Goal: Information Seeking & Learning: Learn about a topic

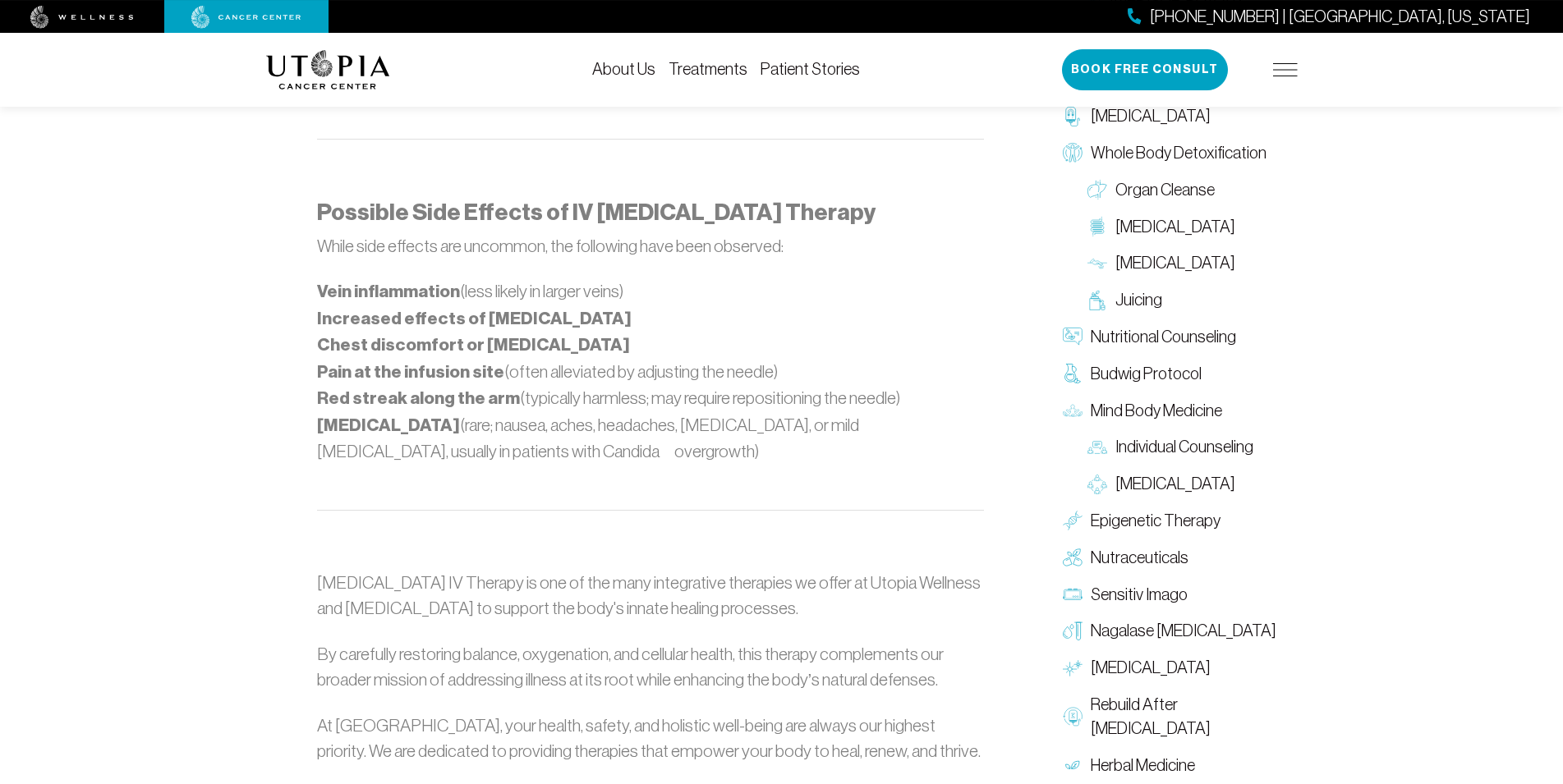
scroll to position [1676, 0]
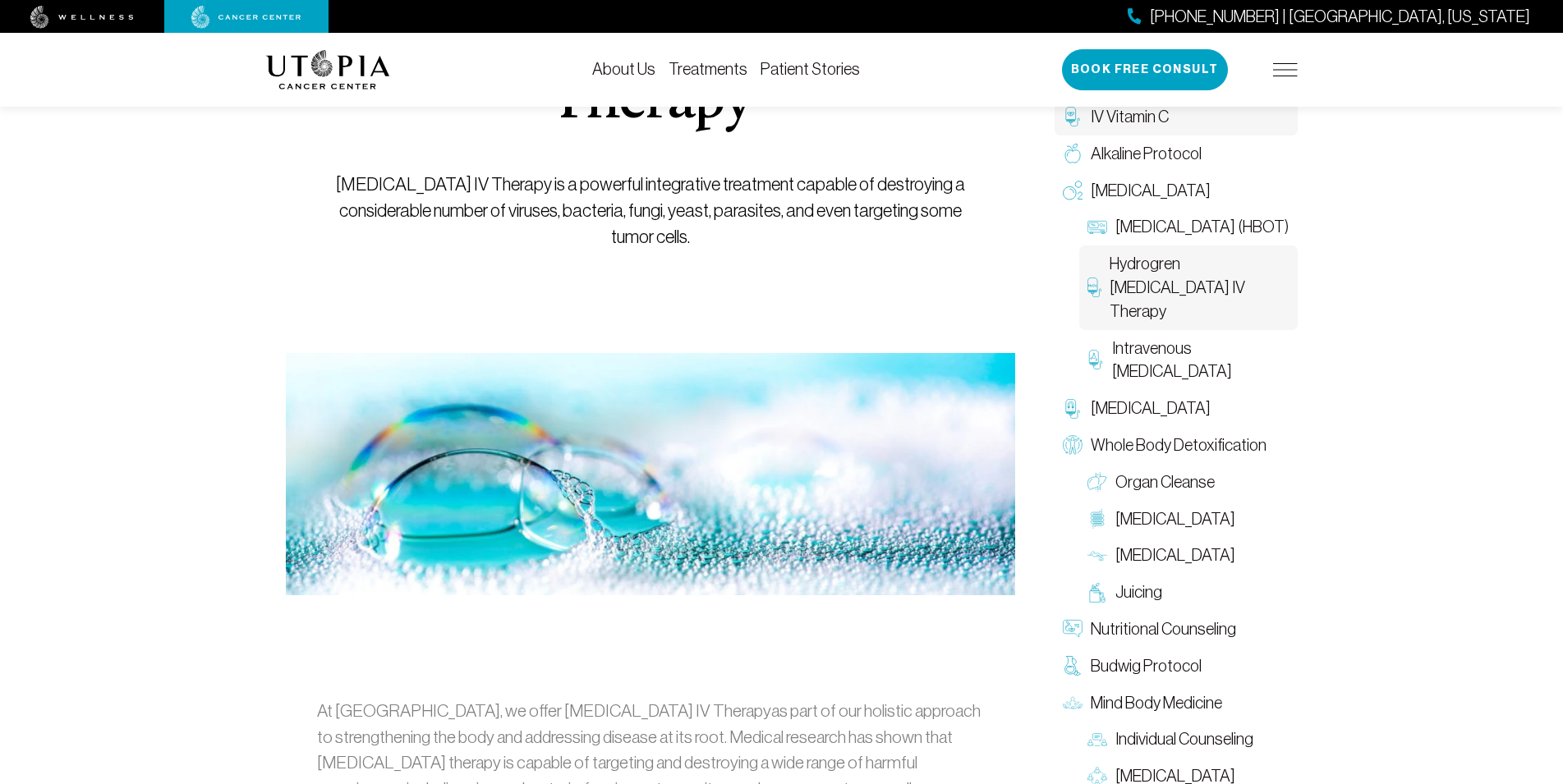
click at [1137, 115] on span "IV Vitamin C" at bounding box center [1130, 117] width 78 height 24
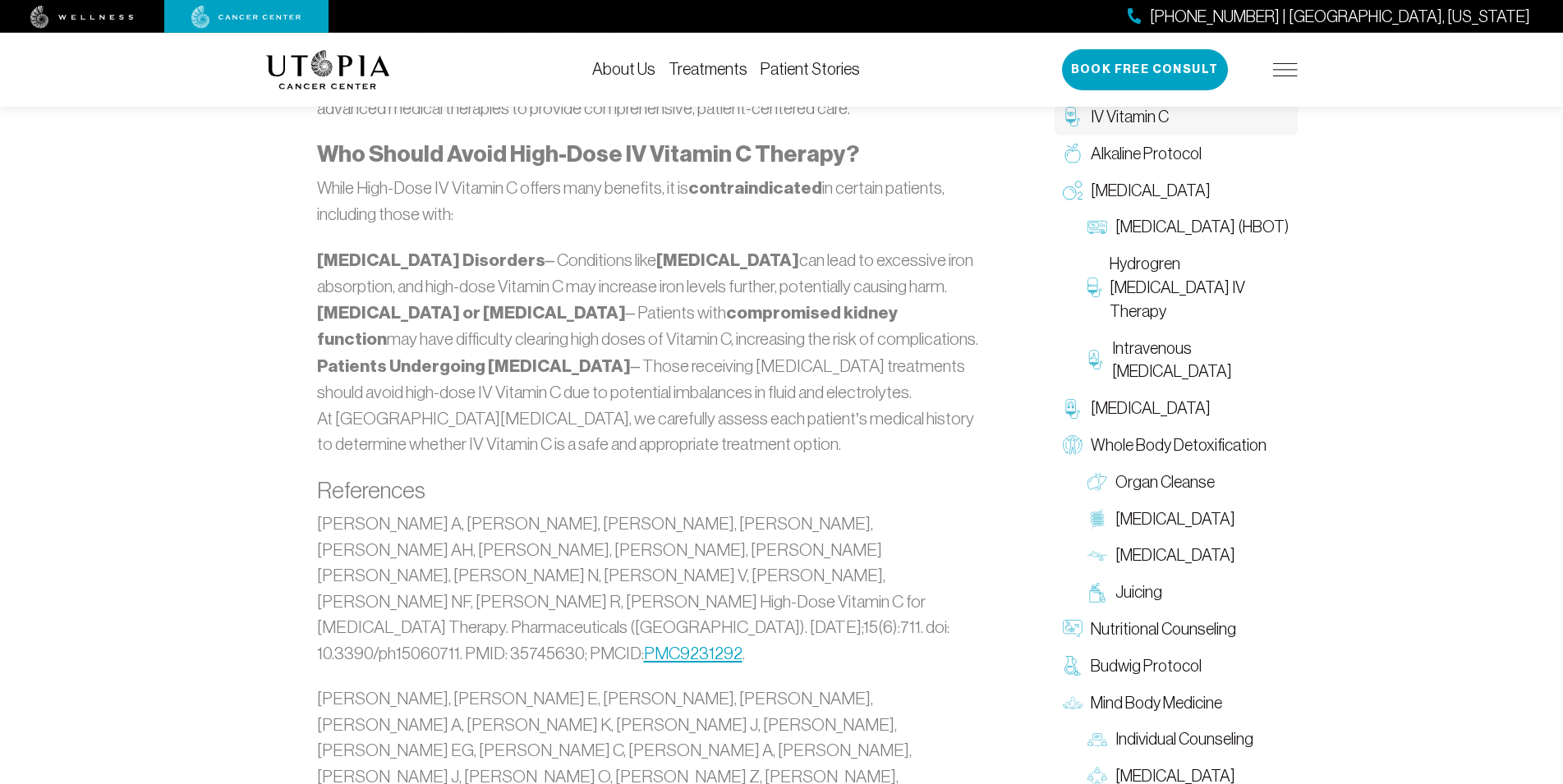
scroll to position [3969, 0]
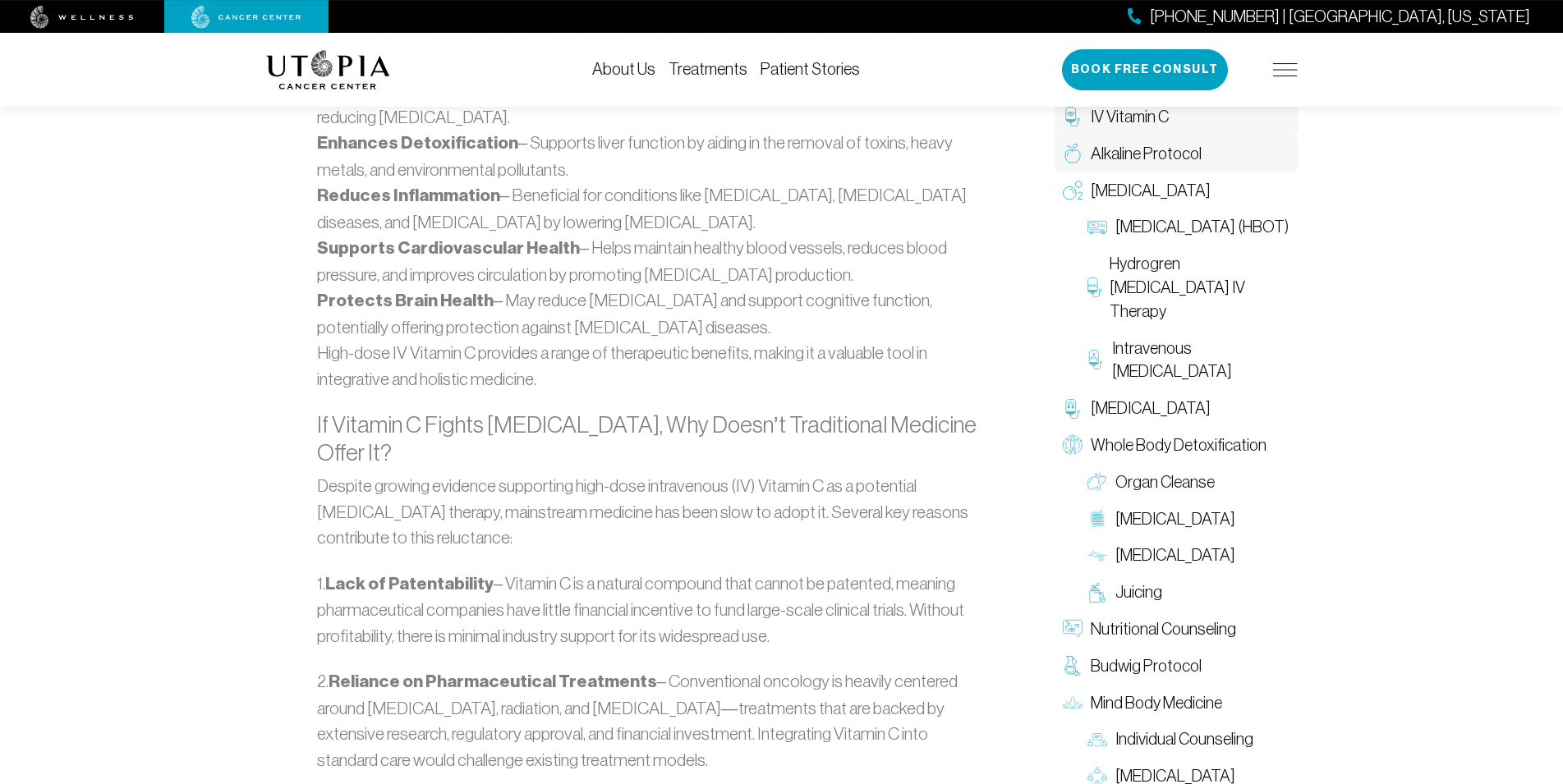
click at [1167, 150] on span "Alkaline Protocol" at bounding box center [1146, 154] width 110 height 24
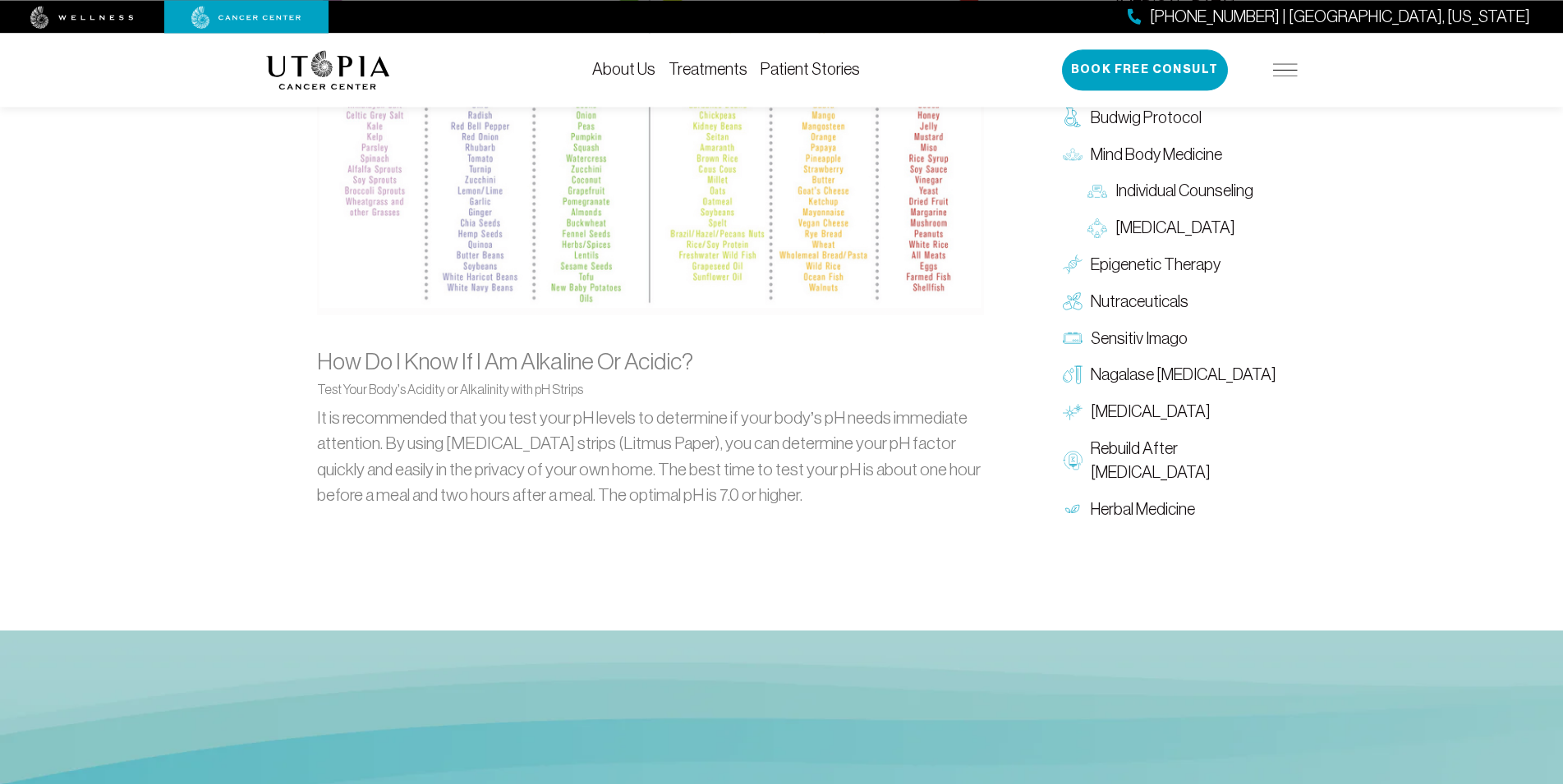
scroll to position [2178, 0]
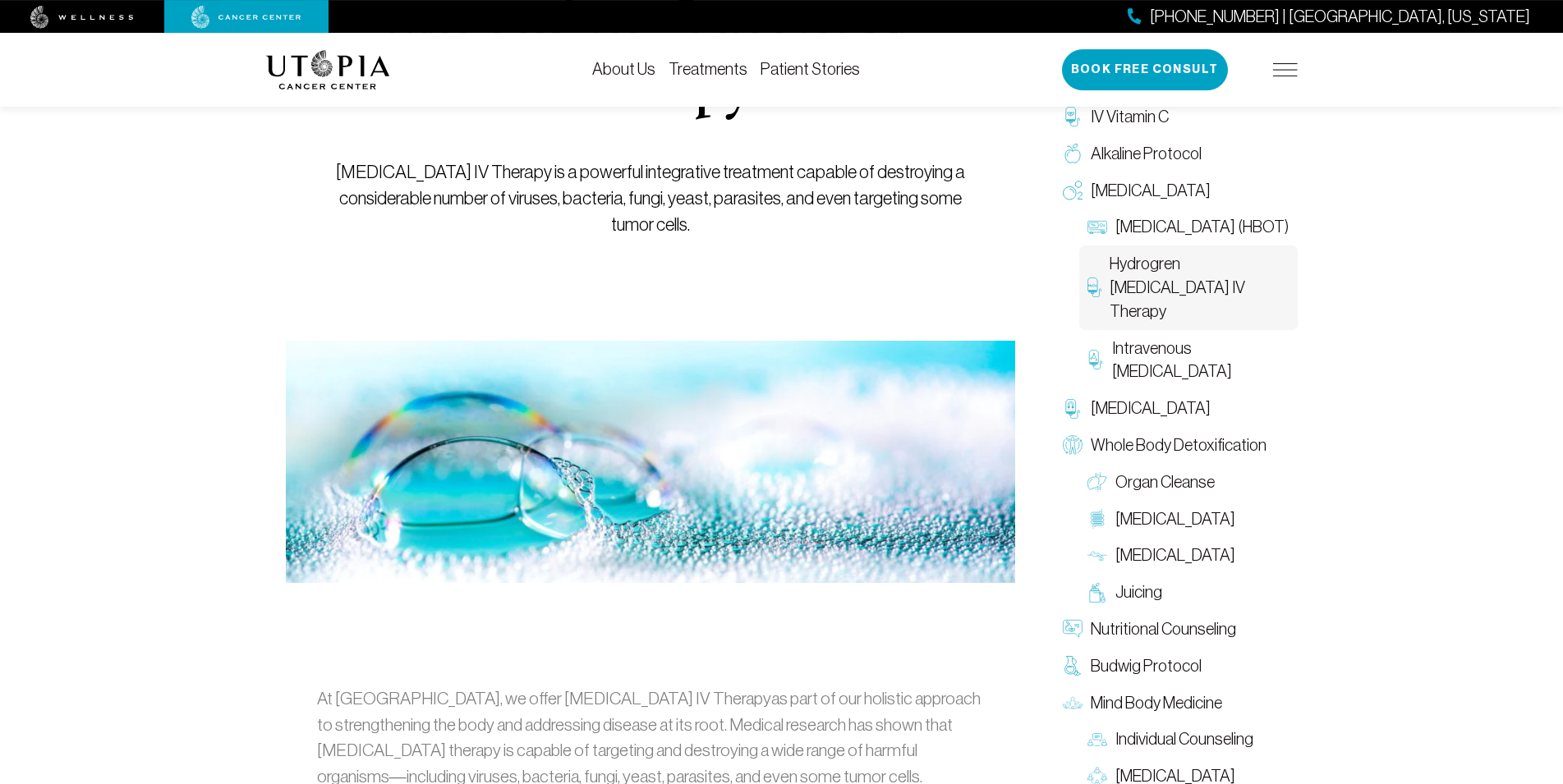
scroll to position [338, 0]
